Goal: Task Accomplishment & Management: Manage account settings

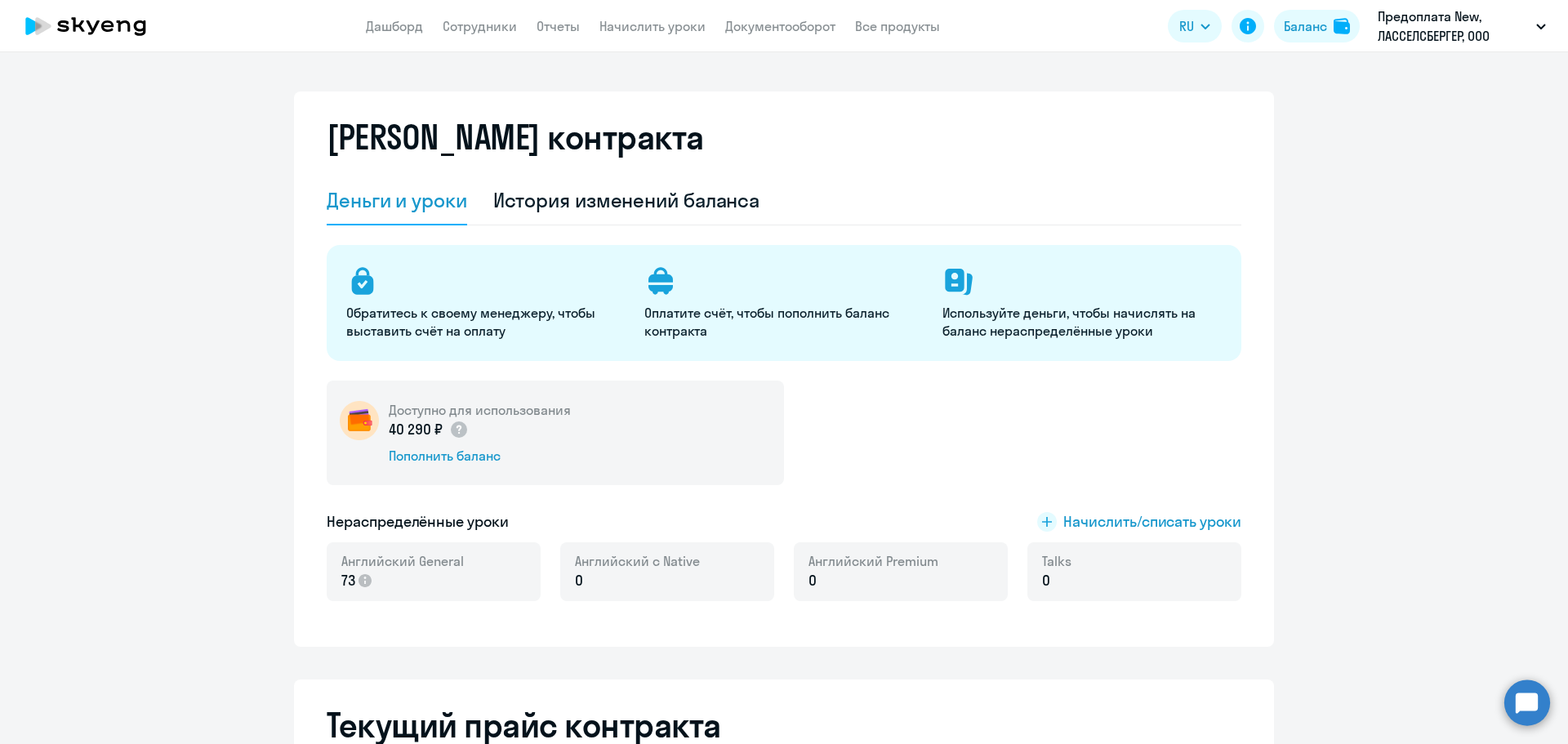
select select "english_adult_not_native_speaker"
click at [479, 21] on link "Сотрудники" at bounding box center [480, 25] width 75 height 16
select select "30"
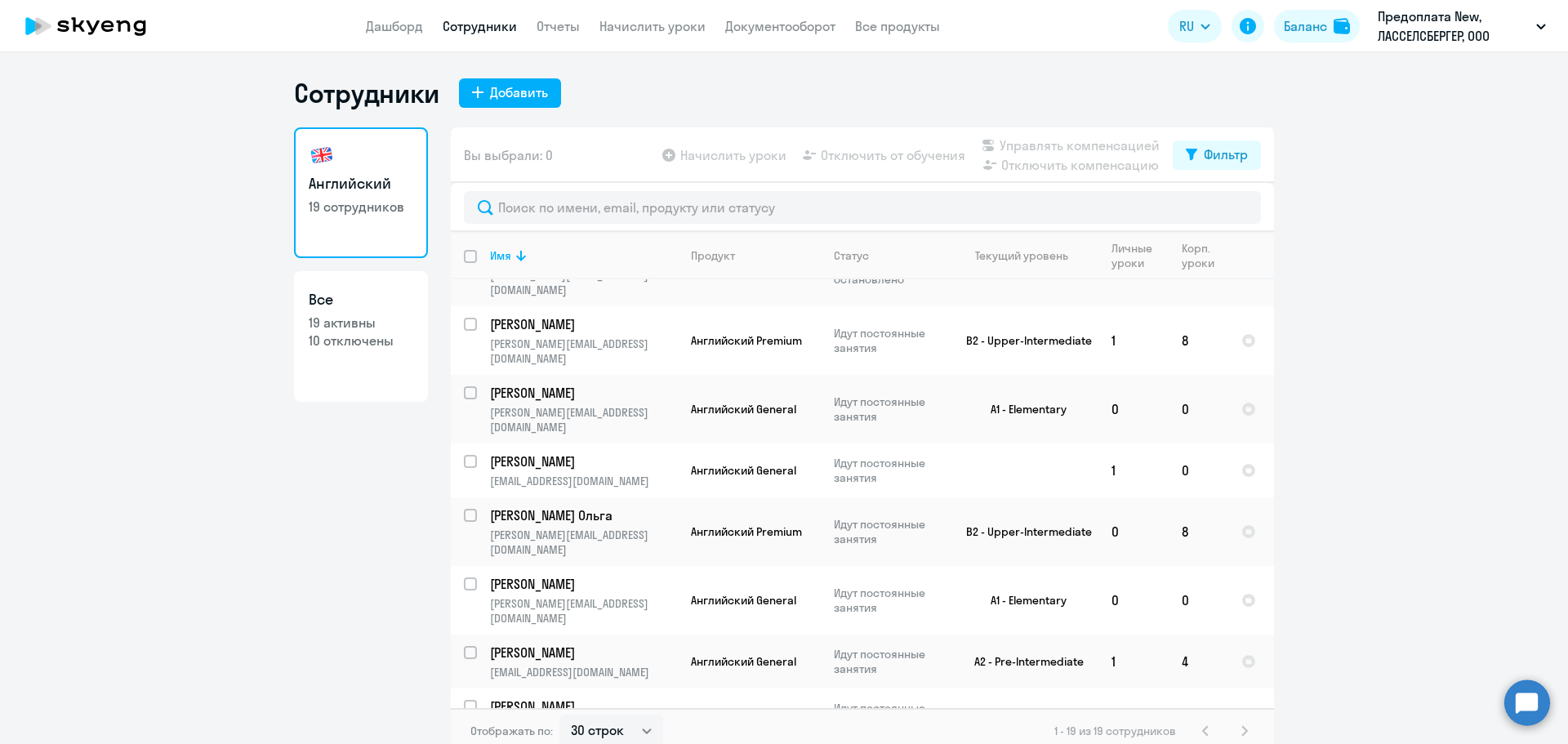
scroll to position [490, 0]
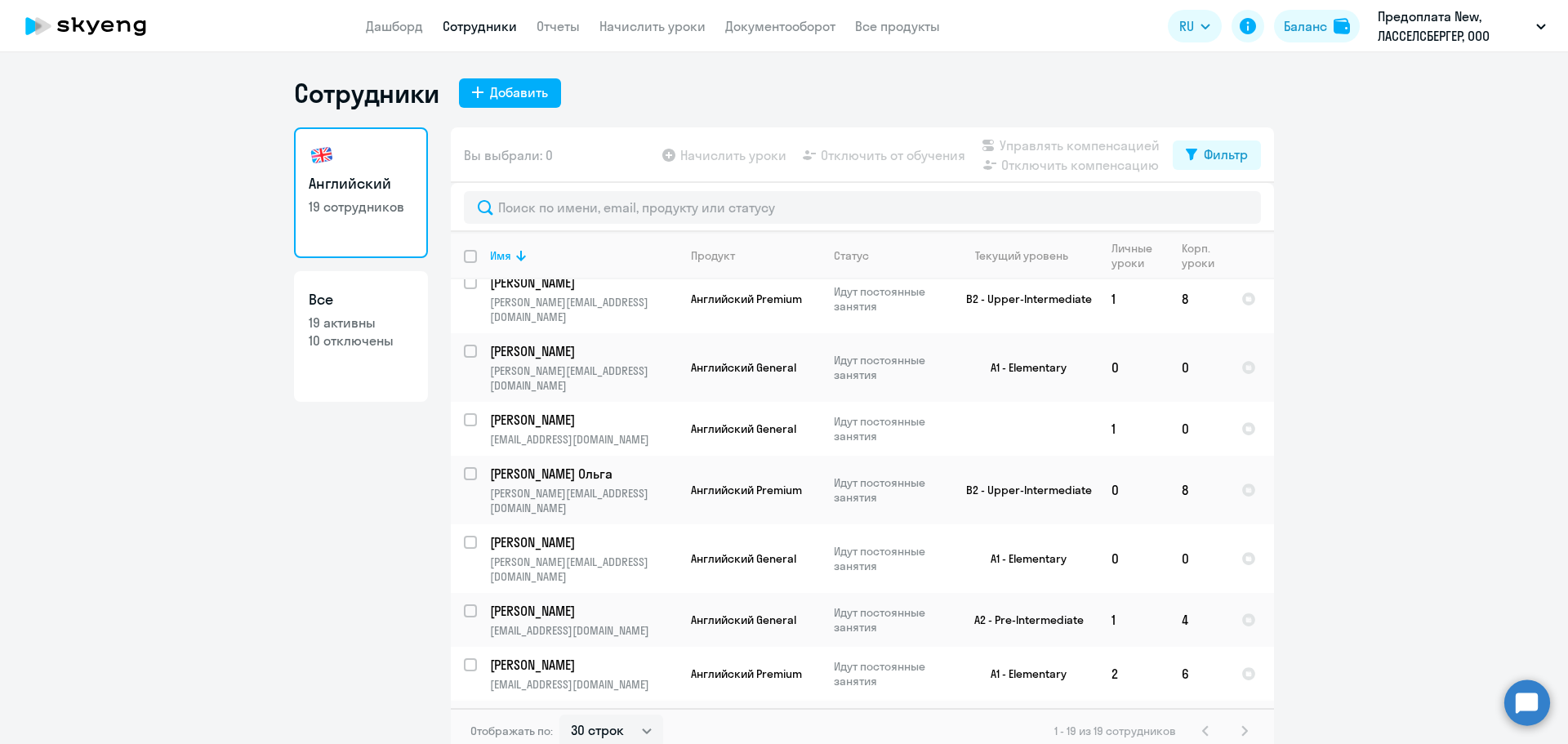
click at [1181, 701] on td "0" at bounding box center [1198, 735] width 59 height 69
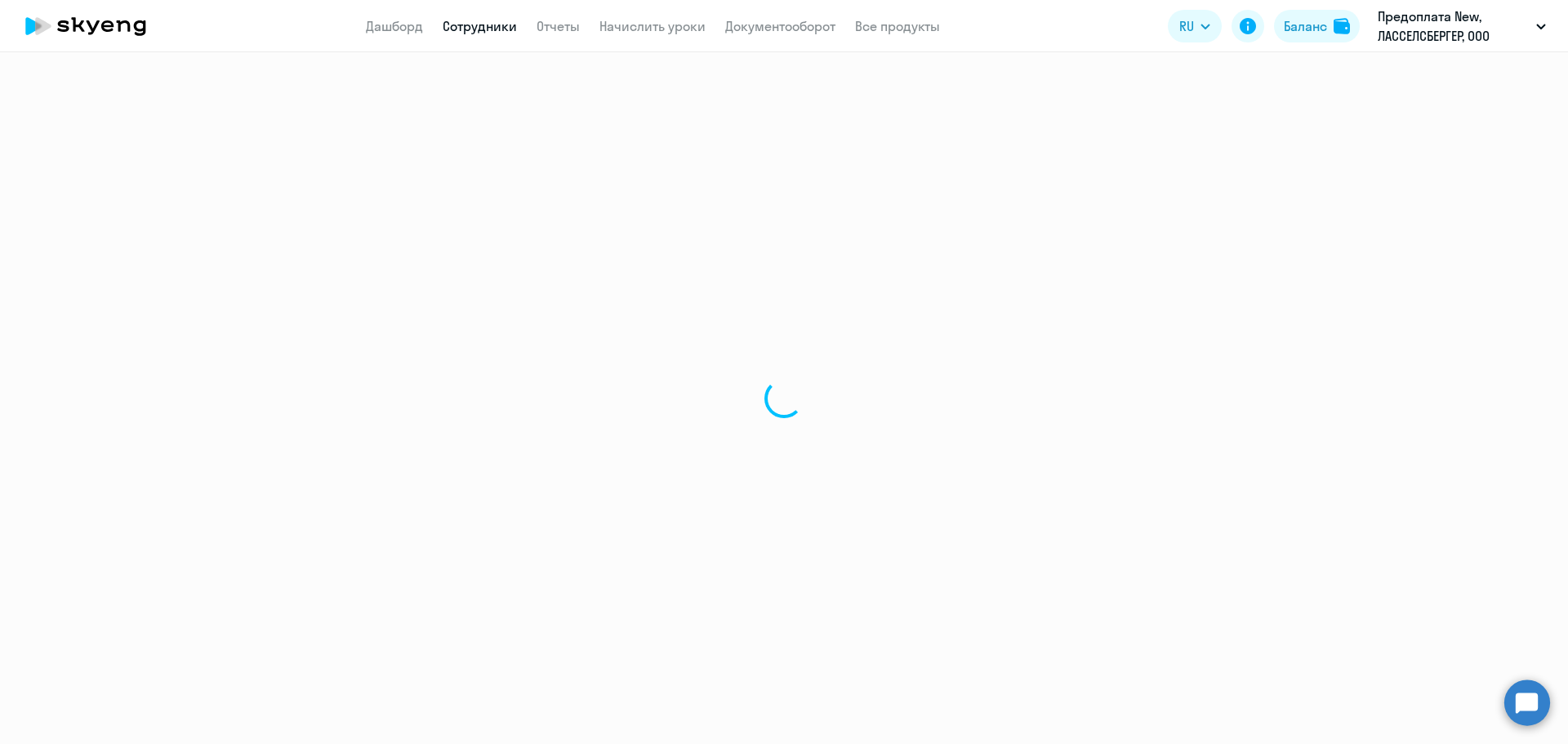
select select "english"
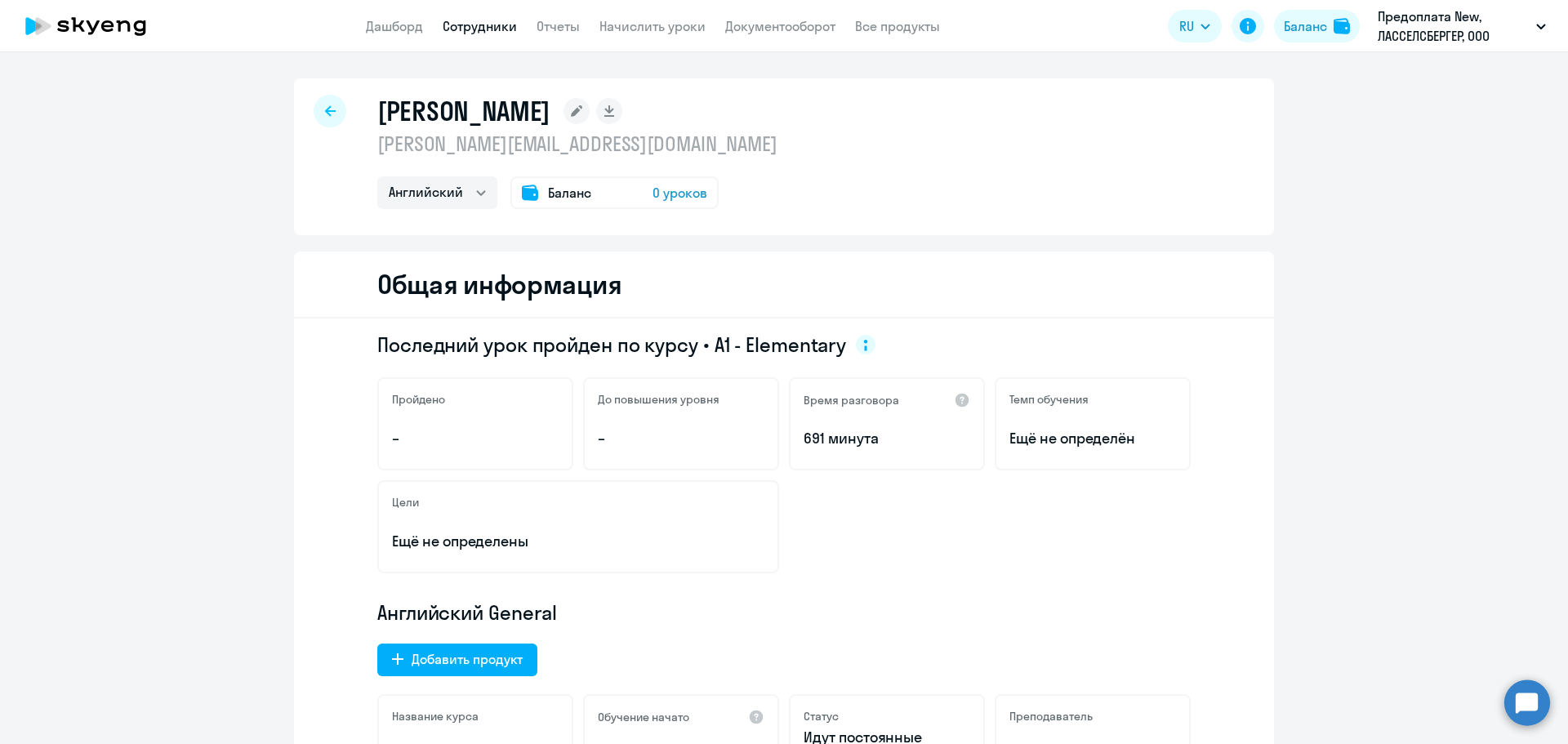
click at [677, 183] on span "0 уроков" at bounding box center [680, 193] width 55 height 20
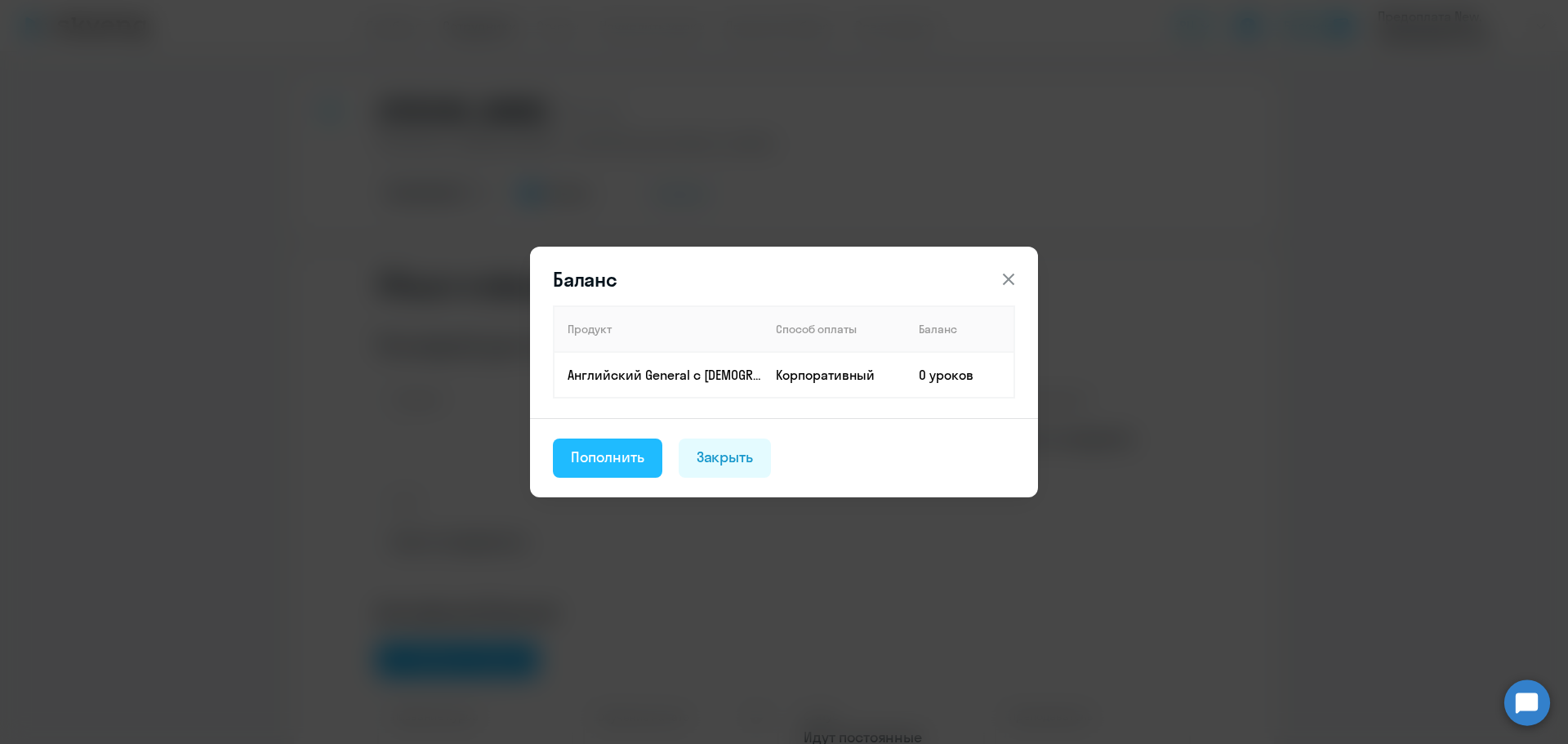
click at [633, 466] on div "Пополнить" at bounding box center [607, 457] width 74 height 21
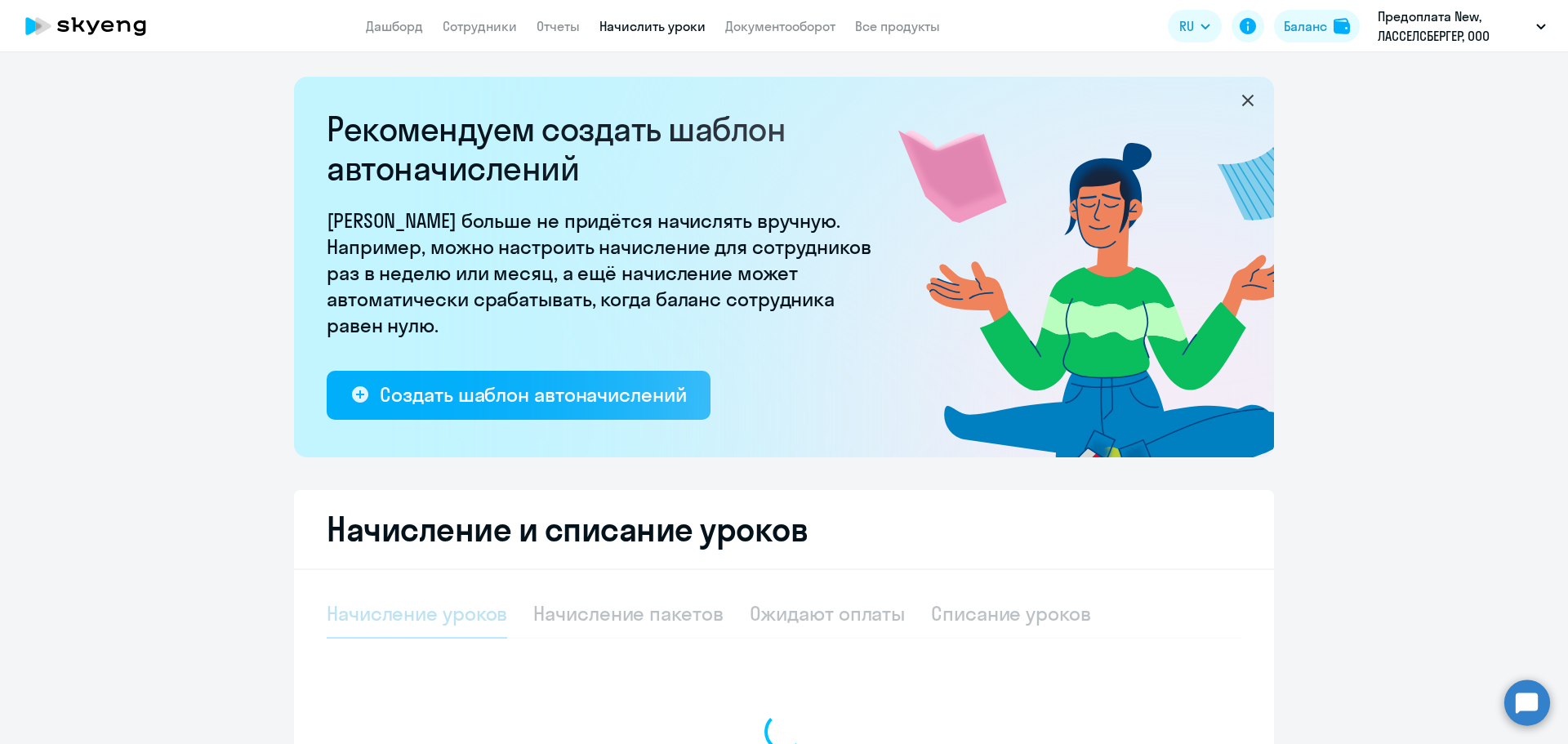
select select "10"
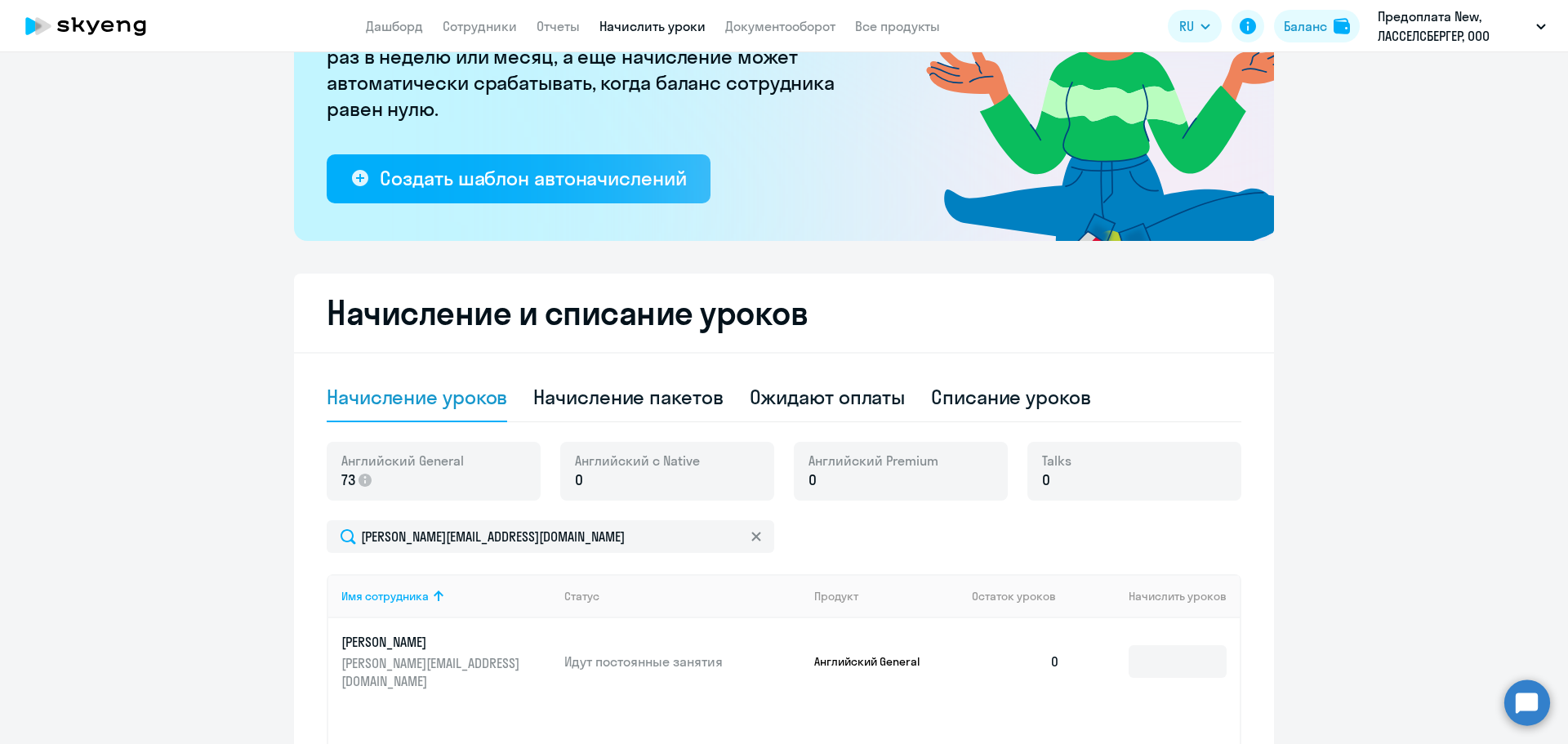
scroll to position [245, 0]
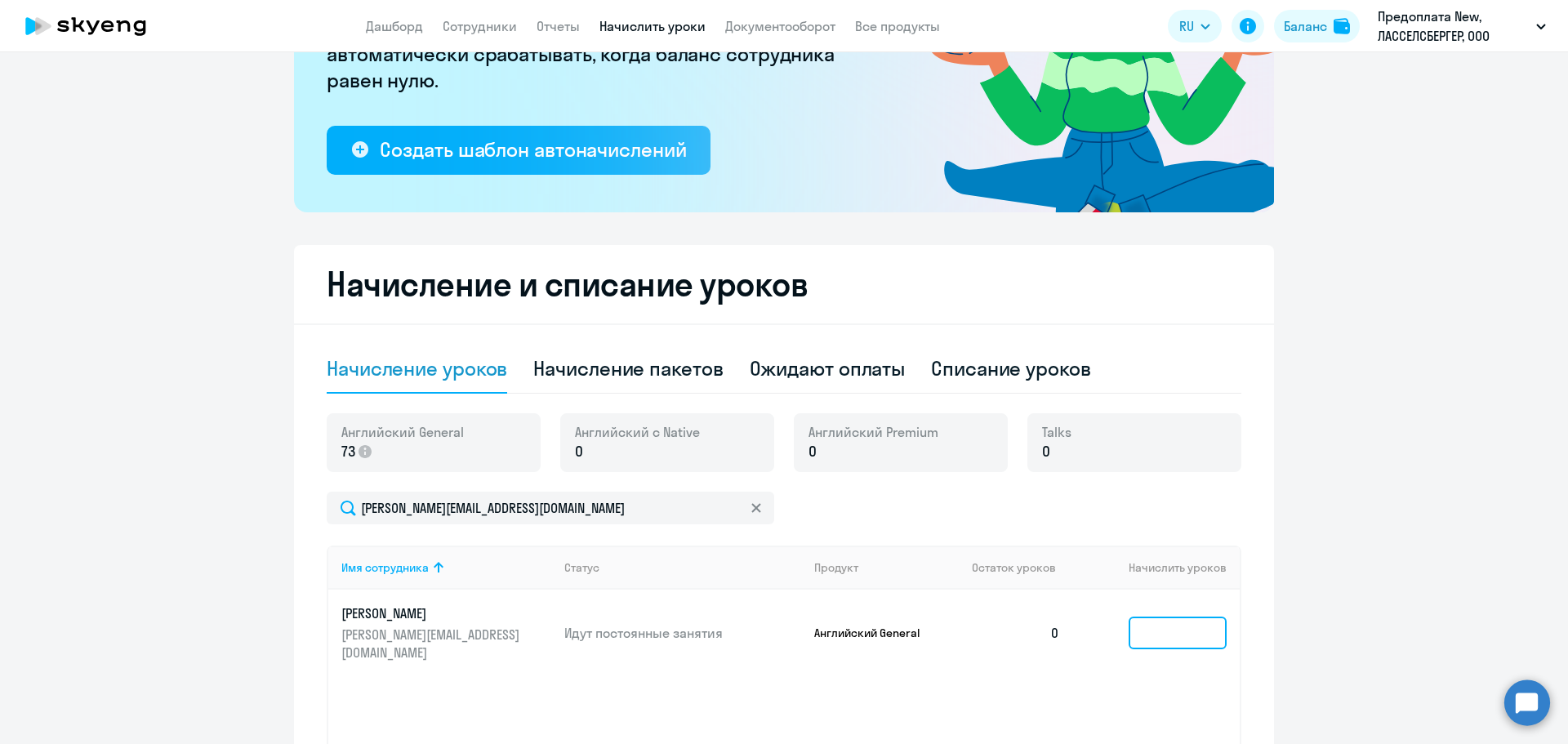
click at [1145, 635] on input at bounding box center [1178, 633] width 98 height 33
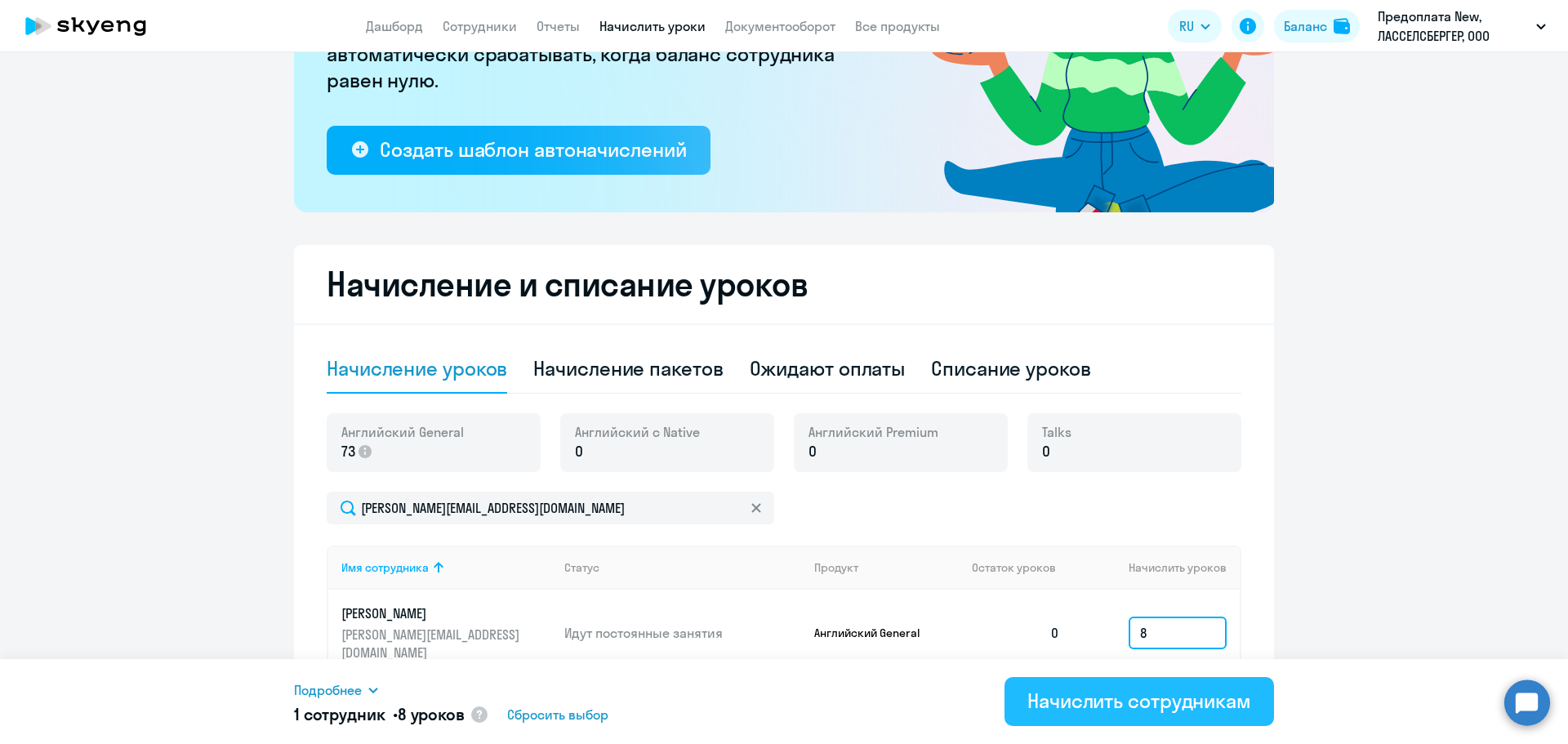
type input "8"
click at [1150, 708] on div "Начислить сотрудникам" at bounding box center [1140, 701] width 224 height 26
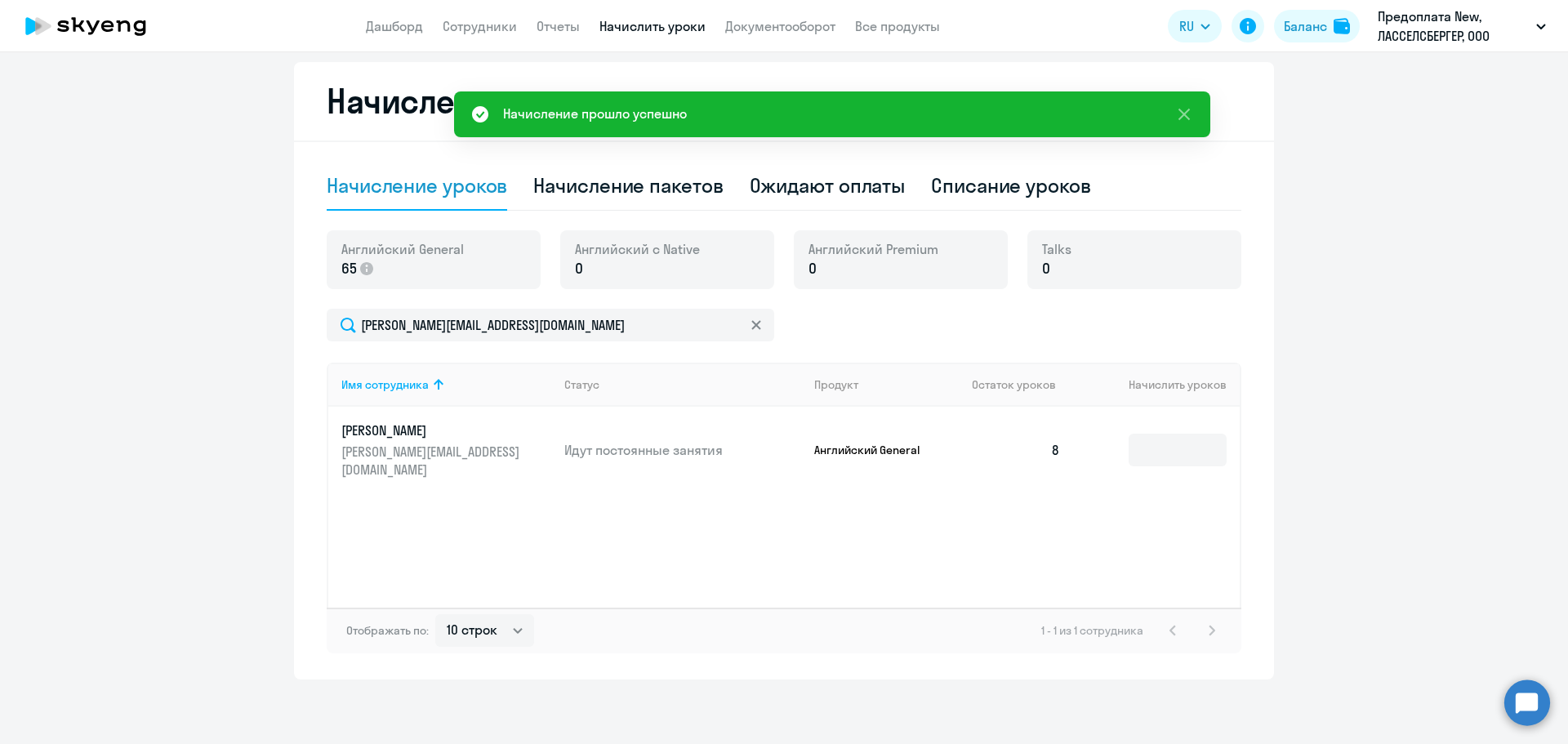
scroll to position [429, 0]
